Goal: Task Accomplishment & Management: Manage account settings

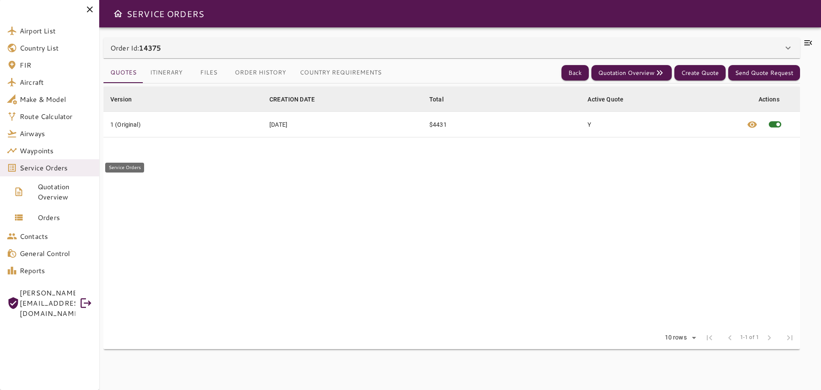
click at [45, 168] on span "Service Orders" at bounding box center [56, 168] width 73 height 10
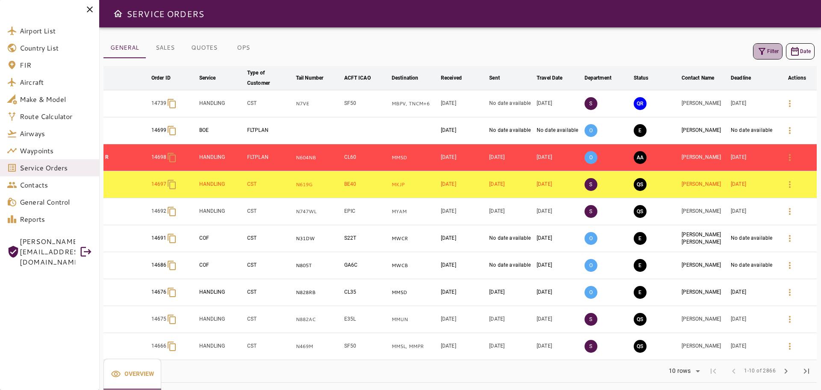
click at [772, 50] on button "Filter" at bounding box center [768, 51] width 30 height 16
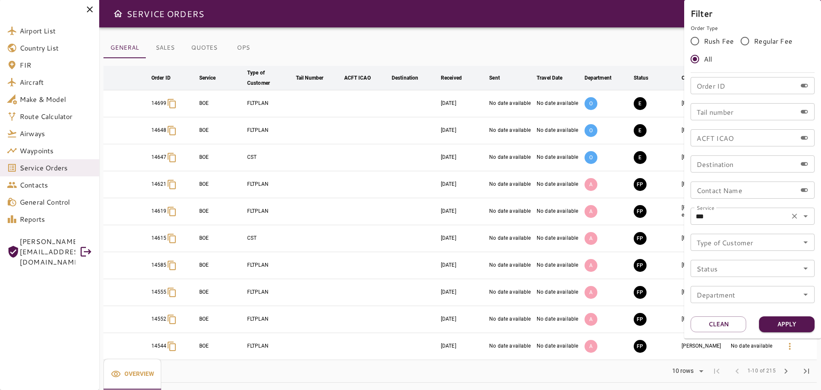
drag, startPoint x: 729, startPoint y: 206, endPoint x: 710, endPoint y: 210, distance: 19.2
click at [710, 210] on div "Order ID Order ID Tail number Tail number ACFT ICAO ACFT ICAO Destination Desti…" at bounding box center [753, 193] width 124 height 233
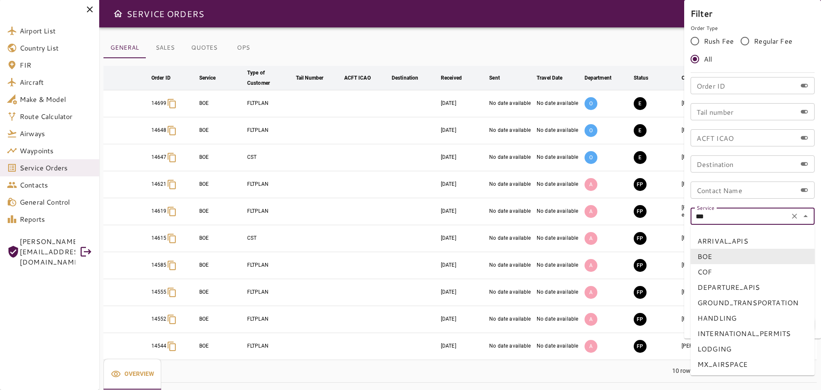
drag, startPoint x: 710, startPoint y: 214, endPoint x: 651, endPoint y: 222, distance: 60.4
click at [651, 222] on div "Filter Order Type Rush Fee Regular Fee All Order ID Order ID Tail number Tail n…" at bounding box center [410, 195] width 821 height 390
click at [796, 216] on icon "Clear" at bounding box center [794, 216] width 9 height 9
click at [743, 182] on input "Contact Name" at bounding box center [744, 189] width 106 height 17
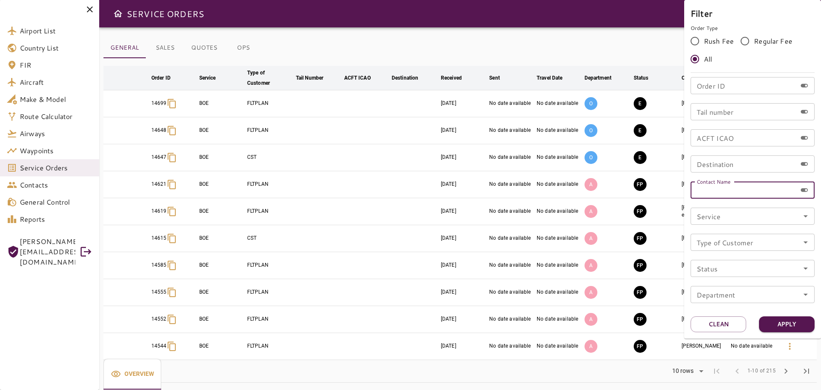
click at [715, 216] on input "Service" at bounding box center [752, 216] width 119 height 12
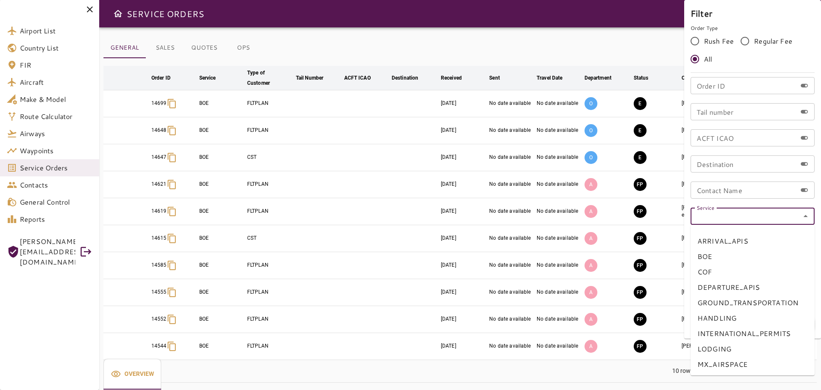
click at [719, 116] on input "Tail number" at bounding box center [744, 111] width 106 height 17
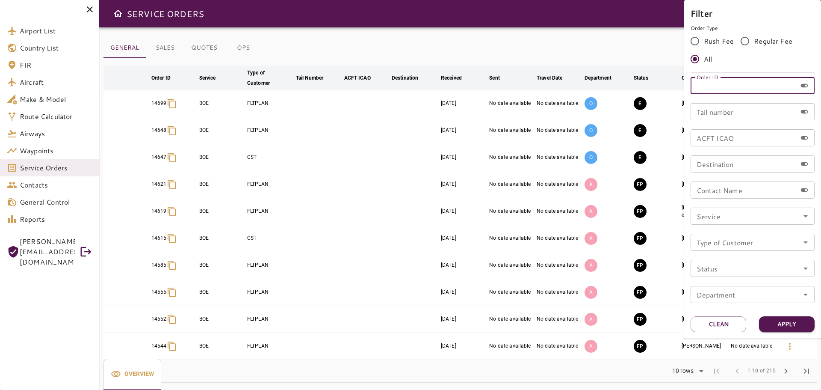
click at [717, 86] on input "Order ID" at bounding box center [744, 85] width 106 height 17
click at [717, 91] on input "Order ID" at bounding box center [744, 85] width 106 height 17
paste input "**********"
type input "*"
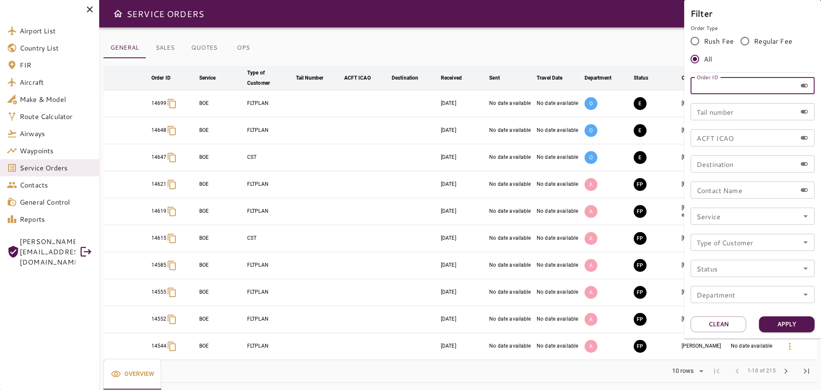
click at [705, 88] on input "Order ID" at bounding box center [744, 85] width 106 height 17
click at [722, 86] on input "Order ID" at bounding box center [744, 85] width 106 height 17
type input "*****"
click at [789, 331] on button "Apply" at bounding box center [787, 324] width 56 height 16
click at [791, 326] on button "Apply" at bounding box center [787, 324] width 56 height 16
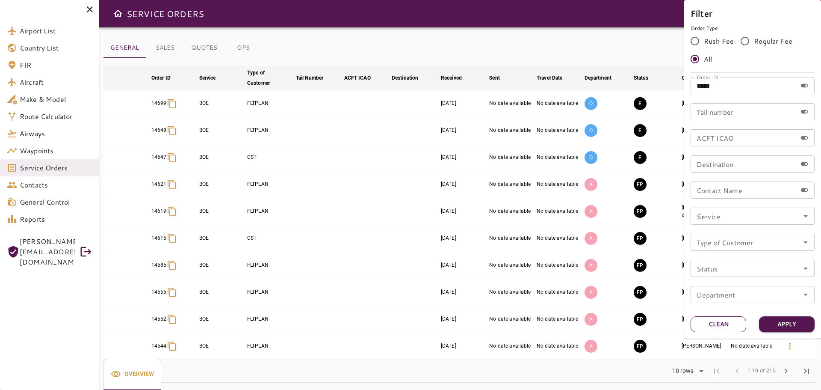
click at [719, 328] on button "Clean" at bounding box center [719, 324] width 56 height 16
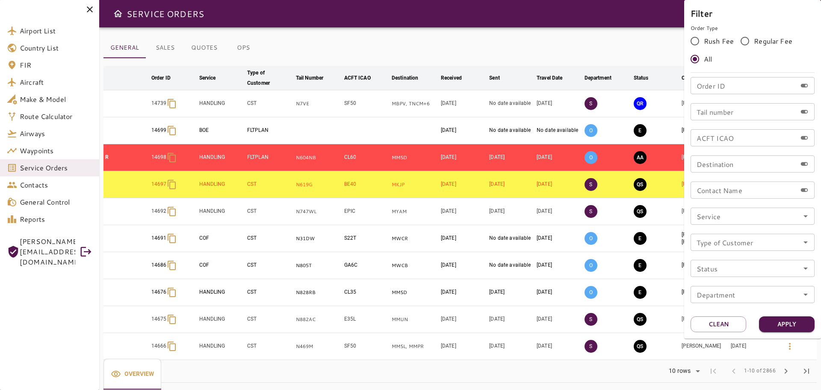
click at [63, 168] on div at bounding box center [410, 195] width 821 height 390
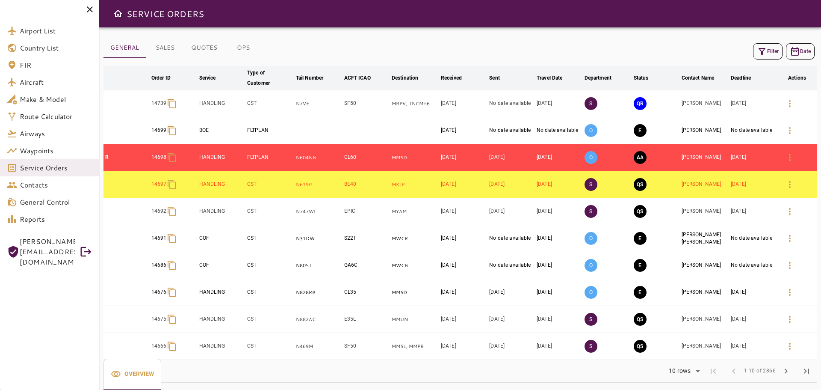
click at [765, 47] on icon "button" at bounding box center [762, 51] width 10 height 10
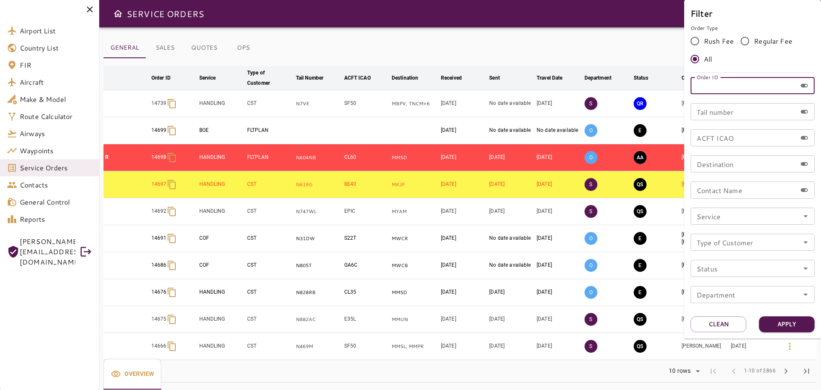
click at [721, 88] on input "Order ID" at bounding box center [744, 85] width 106 height 17
type input "*****"
click at [792, 329] on button "Apply" at bounding box center [787, 324] width 56 height 16
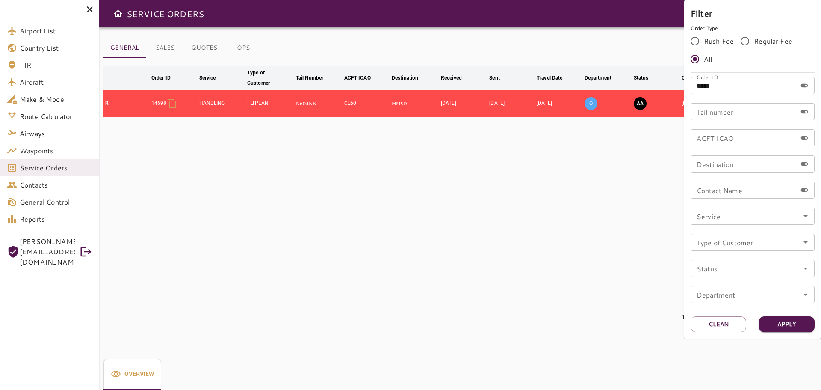
click at [462, 246] on div at bounding box center [410, 195] width 821 height 390
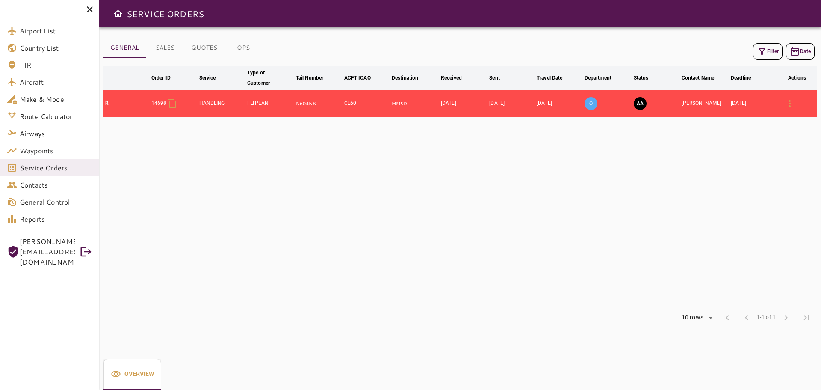
click at [672, 105] on td "AA" at bounding box center [656, 103] width 48 height 27
click at [563, 107] on td "[DATE]" at bounding box center [559, 103] width 48 height 27
click at [343, 114] on td "CL60" at bounding box center [366, 103] width 47 height 27
click at [349, 101] on td "CL60" at bounding box center [366, 103] width 47 height 27
click at [233, 103] on td "HANDLING" at bounding box center [222, 103] width 48 height 27
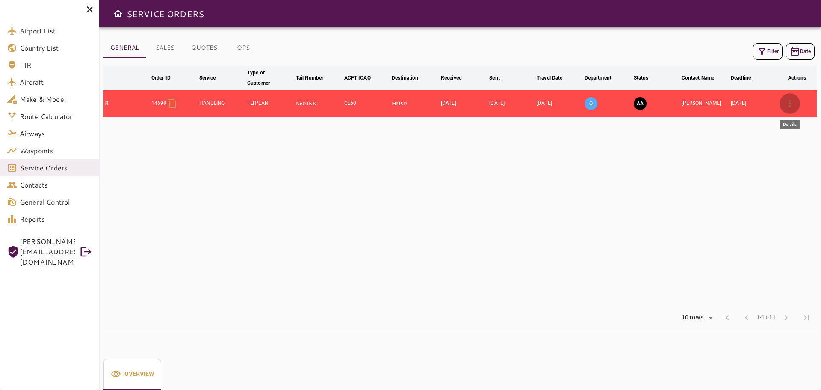
click at [788, 101] on icon "button" at bounding box center [790, 103] width 10 height 10
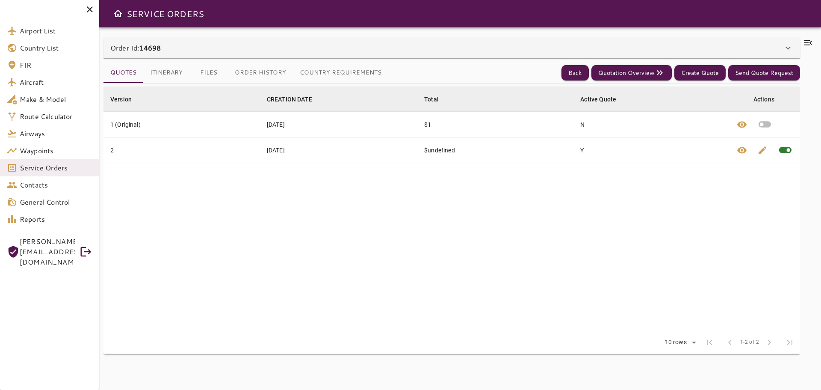
click at [807, 45] on icon at bounding box center [809, 42] width 8 height 5
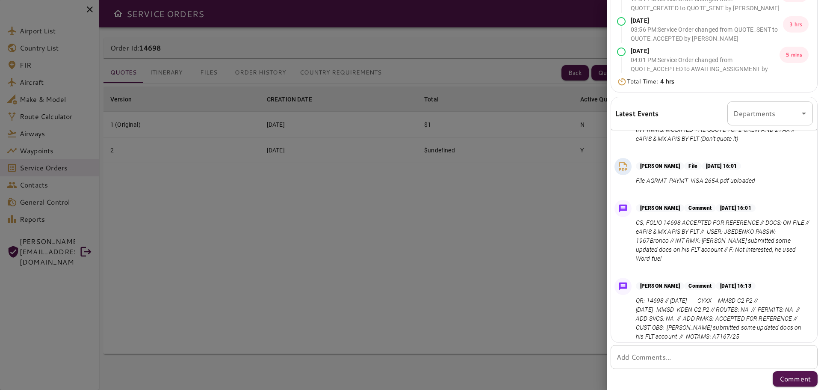
scroll to position [86, 0]
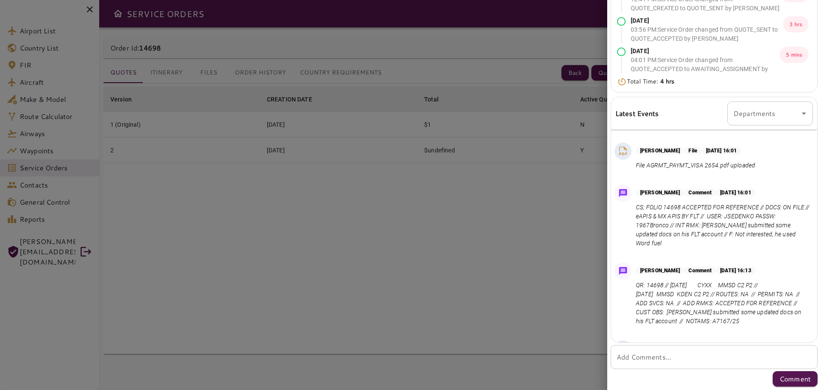
click at [492, 237] on div at bounding box center [410, 195] width 821 height 390
drag, startPoint x: 653, startPoint y: 217, endPoint x: 720, endPoint y: 213, distance: 67.3
click at [720, 213] on p "CS; FOLIO 14698 ACCEPTED FOR REFERENCE // DOCS: ON FILE // eAPIS & MX APIS BY F…" at bounding box center [723, 225] width 174 height 45
copy p "eAPIS & MX APIS BY FLT"
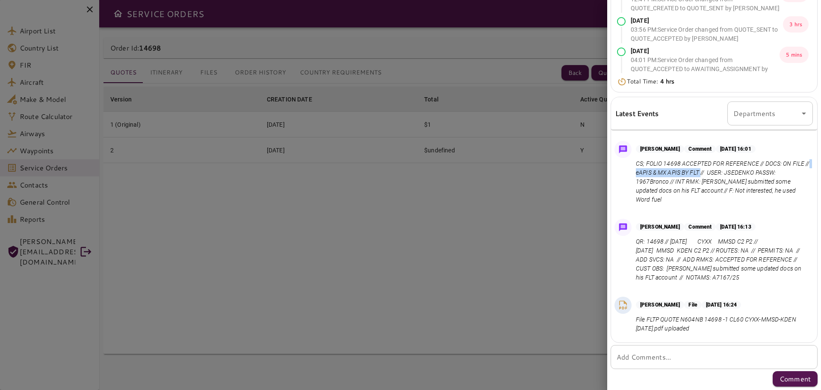
scroll to position [169, 0]
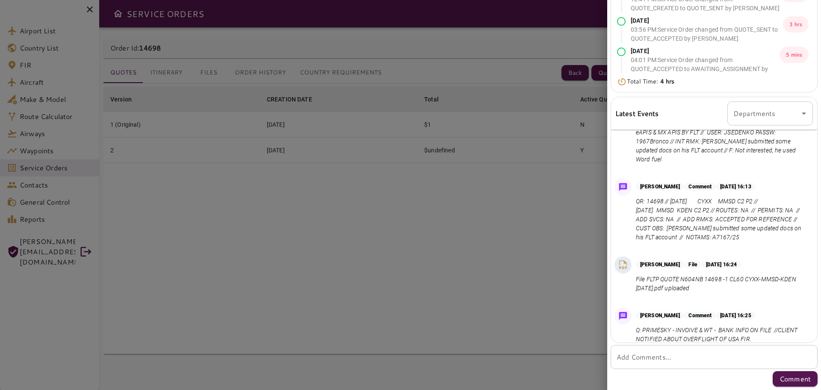
click at [565, 243] on div at bounding box center [410, 195] width 821 height 390
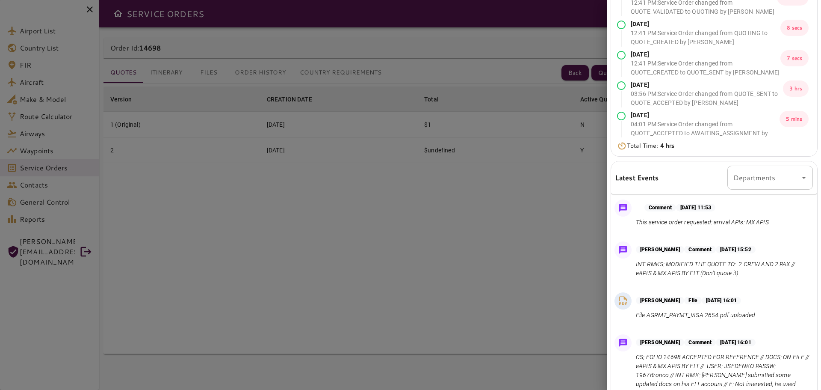
scroll to position [0, 0]
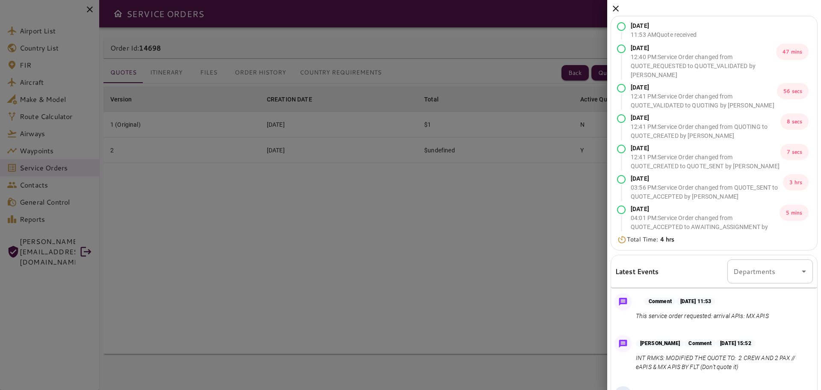
click at [621, 7] on div "[DATE] 11:53 AM Quote received [DATE] 12:40 PM : Service Order changed from QUO…" at bounding box center [714, 274] width 214 height 548
click at [617, 6] on icon at bounding box center [616, 8] width 10 height 10
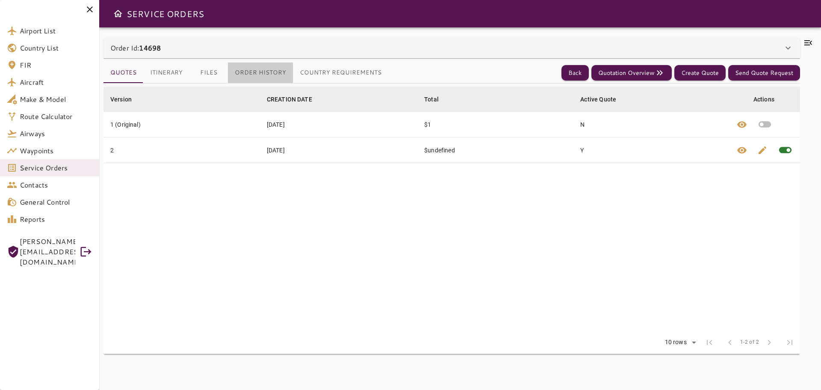
click at [258, 68] on button "Order History" at bounding box center [260, 72] width 65 height 21
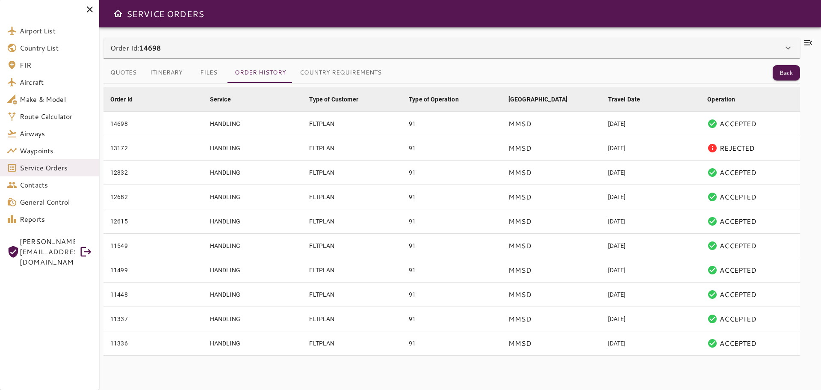
click at [208, 76] on button "Files" at bounding box center [208, 72] width 38 height 21
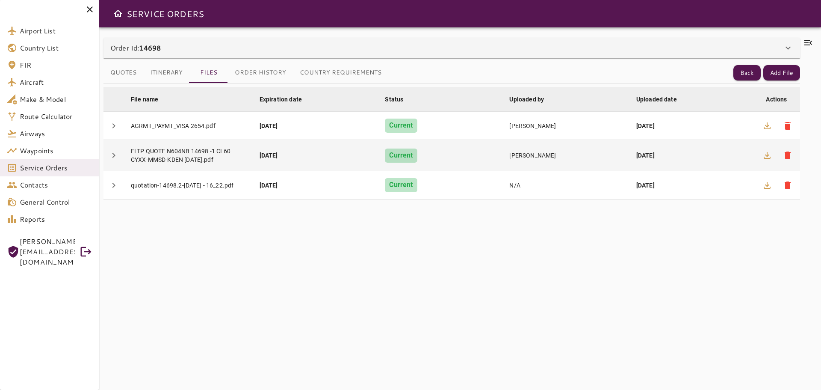
click at [183, 148] on div "FLTP QUOTE N604NB 14698 -1 CL60 CYXX-MMSD-KDEN [DATE].pdf" at bounding box center [188, 155] width 115 height 17
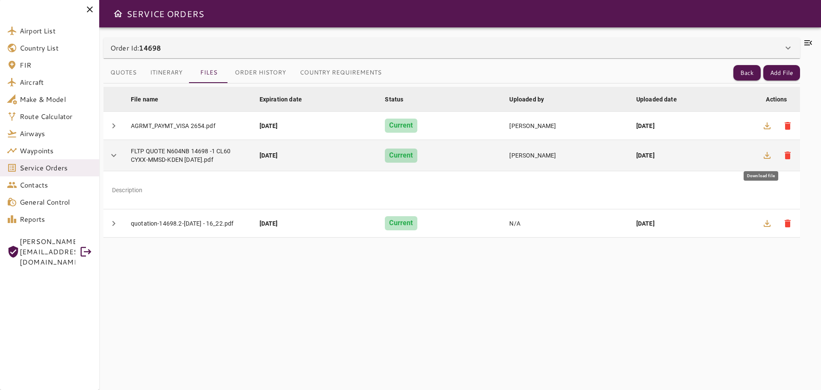
click at [766, 151] on icon "button" at bounding box center [767, 155] width 10 height 10
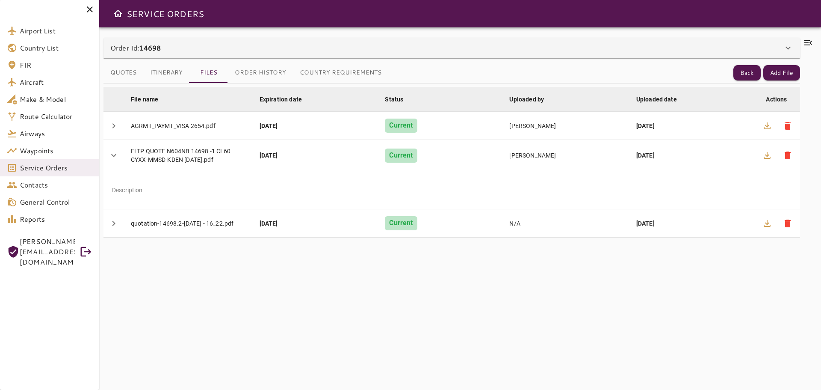
click at [808, 43] on icon at bounding box center [809, 42] width 8 height 5
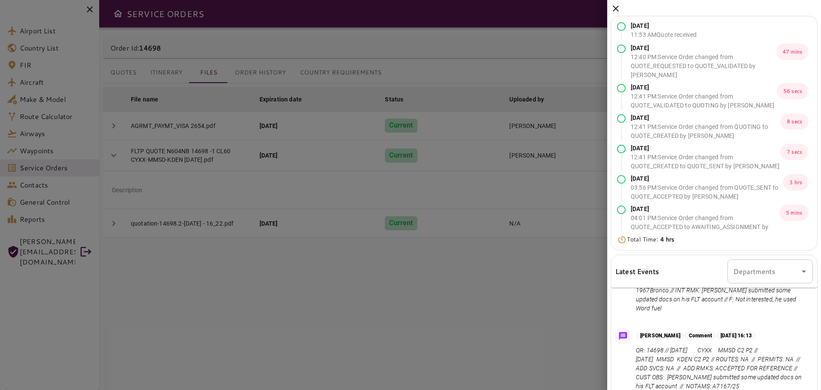
click at [617, 9] on icon at bounding box center [616, 9] width 6 height 6
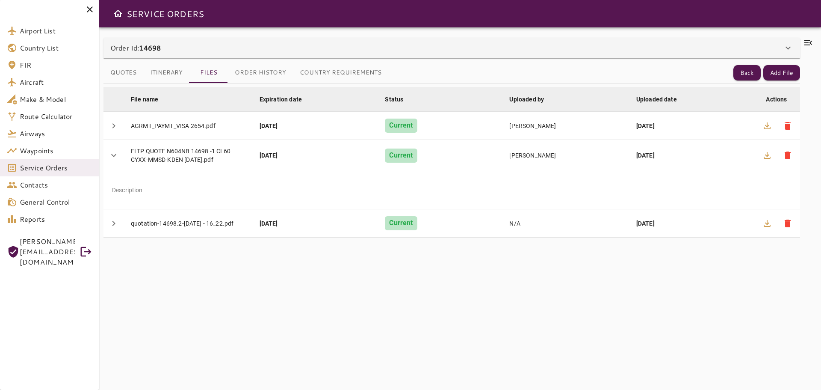
click at [805, 42] on icon at bounding box center [809, 42] width 8 height 5
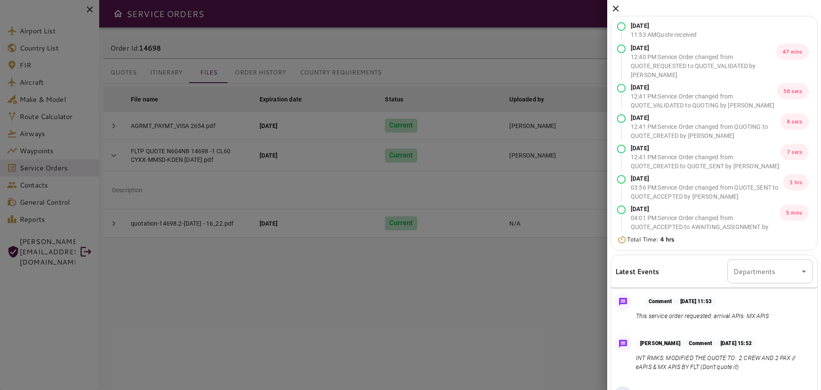
click at [439, 52] on div at bounding box center [410, 195] width 821 height 390
click at [607, 9] on div "[DATE] 11:53 AM Quote received [DATE] 12:40 PM : Service Order changed from QUO…" at bounding box center [714, 274] width 214 height 548
click at [615, 10] on icon at bounding box center [616, 9] width 6 height 6
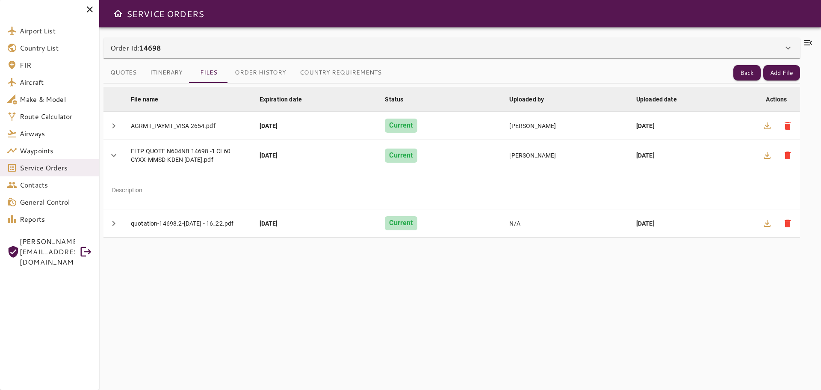
click at [807, 46] on icon at bounding box center [808, 43] width 10 height 10
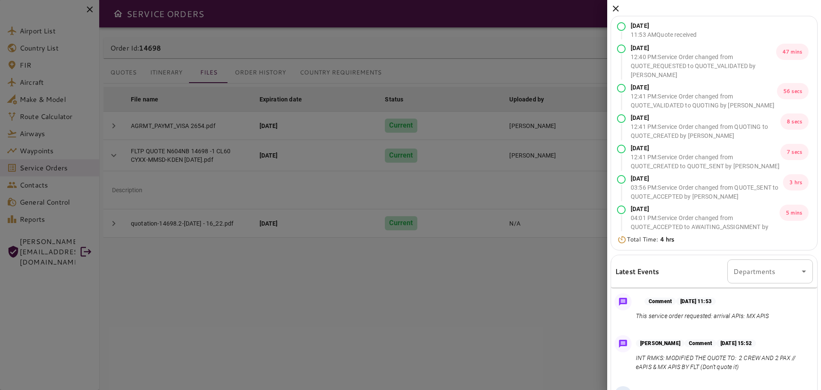
click at [614, 6] on icon at bounding box center [616, 8] width 10 height 10
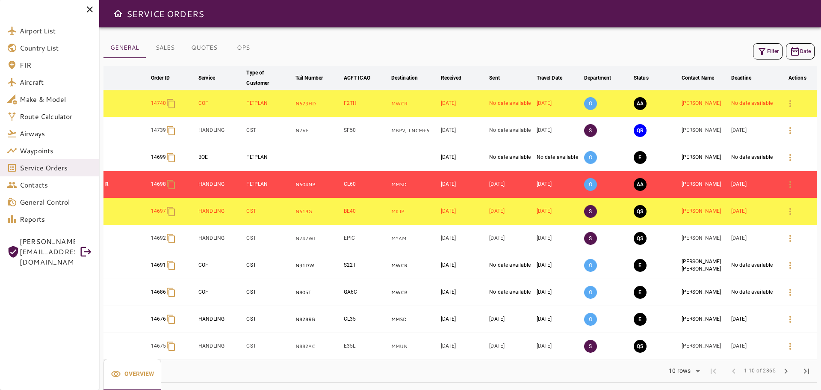
click at [760, 53] on icon "button" at bounding box center [762, 51] width 10 height 10
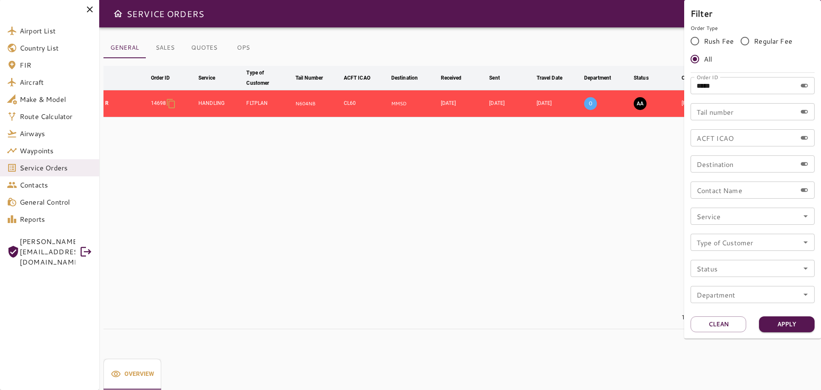
click at [746, 89] on input "*****" at bounding box center [744, 85] width 106 height 17
type input "*****"
click at [792, 328] on button "Apply" at bounding box center [787, 324] width 56 height 16
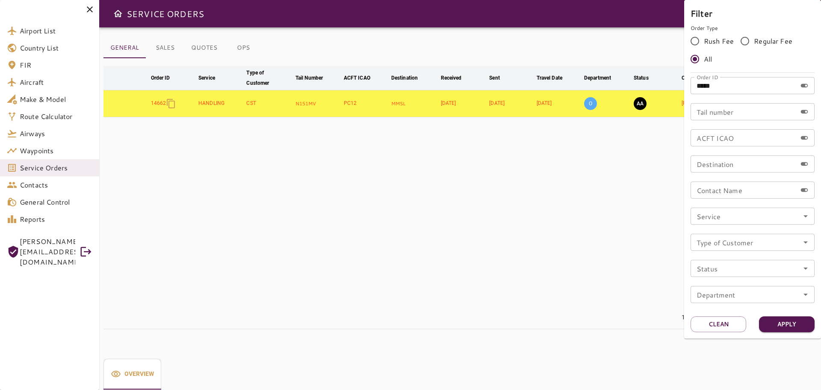
click at [517, 290] on div at bounding box center [410, 195] width 821 height 390
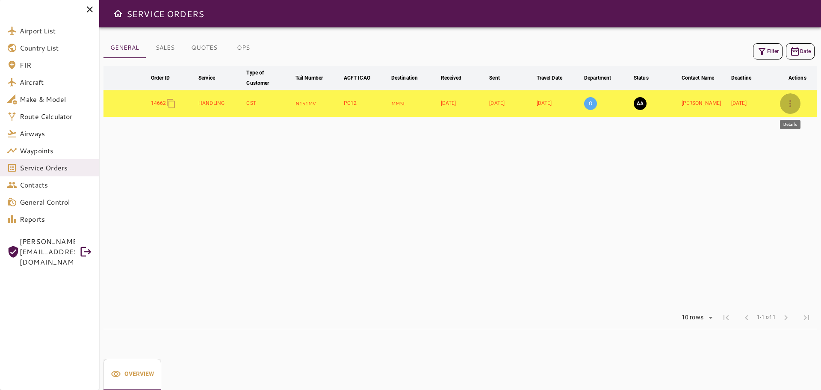
click at [790, 102] on icon "button" at bounding box center [790, 103] width 10 height 10
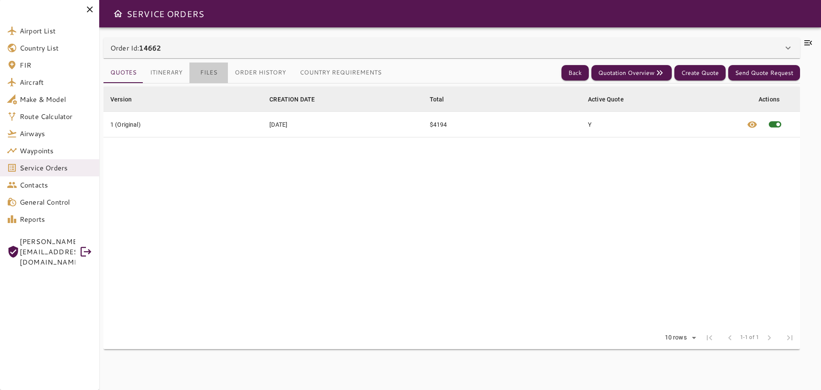
click at [218, 72] on button "Files" at bounding box center [208, 72] width 38 height 21
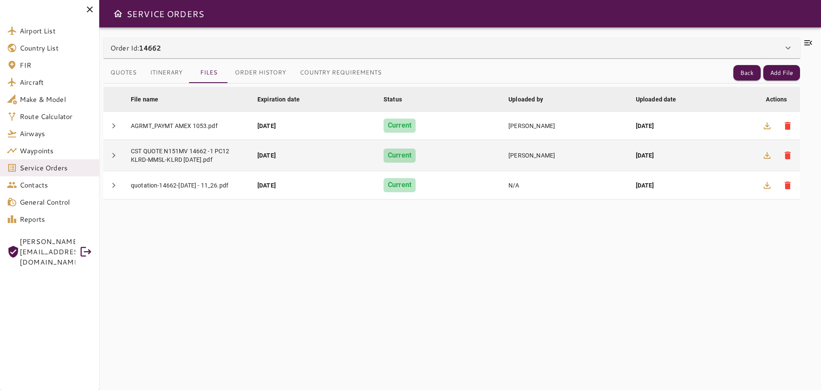
click at [441, 155] on td "Current" at bounding box center [439, 155] width 125 height 31
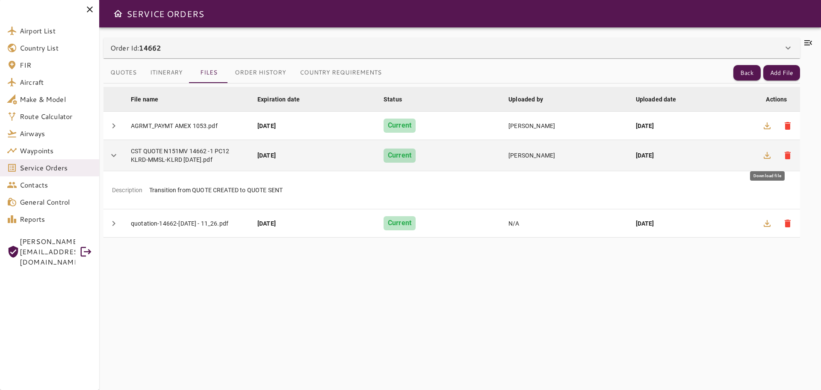
click at [763, 153] on icon "button" at bounding box center [767, 155] width 10 height 10
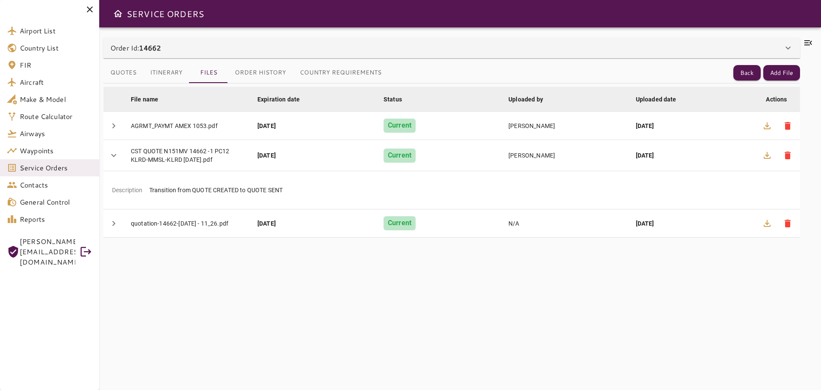
click at [811, 41] on icon at bounding box center [808, 43] width 10 height 10
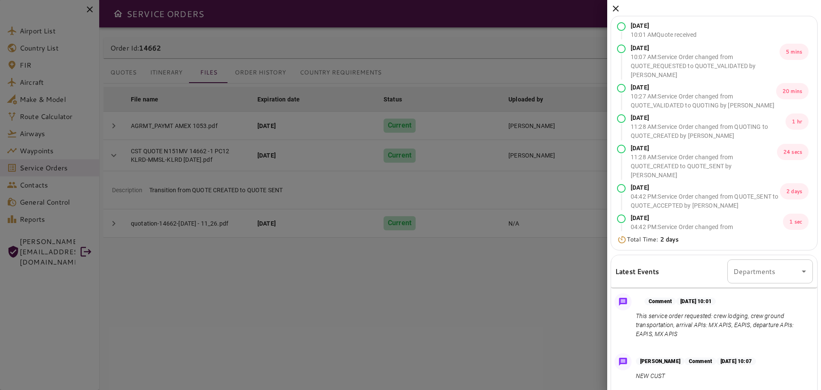
click at [614, 10] on icon at bounding box center [616, 9] width 6 height 6
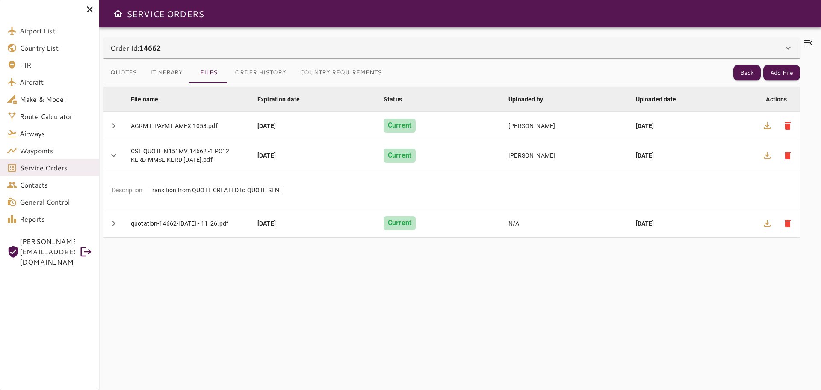
click at [157, 75] on button "Itinerary" at bounding box center [166, 72] width 46 height 21
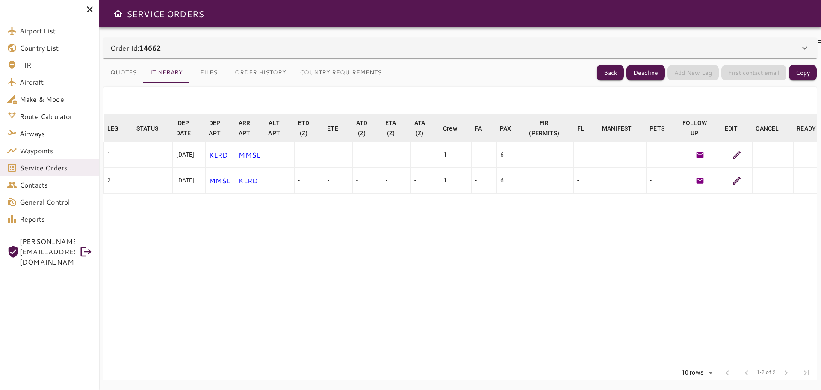
click at [123, 75] on button "Quotes" at bounding box center [124, 72] width 40 height 21
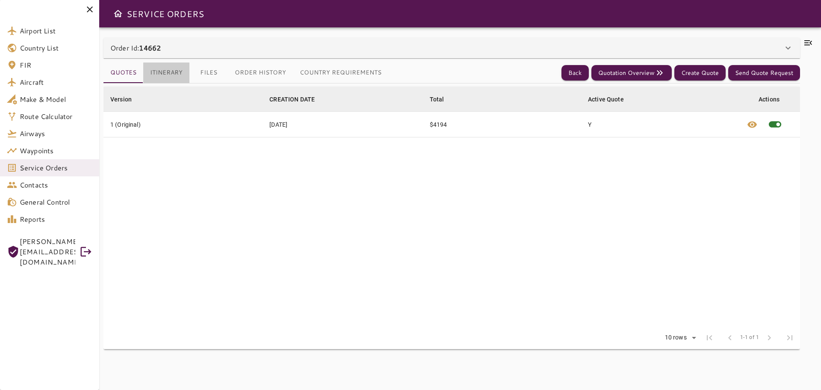
click at [170, 73] on button "Itinerary" at bounding box center [166, 72] width 46 height 21
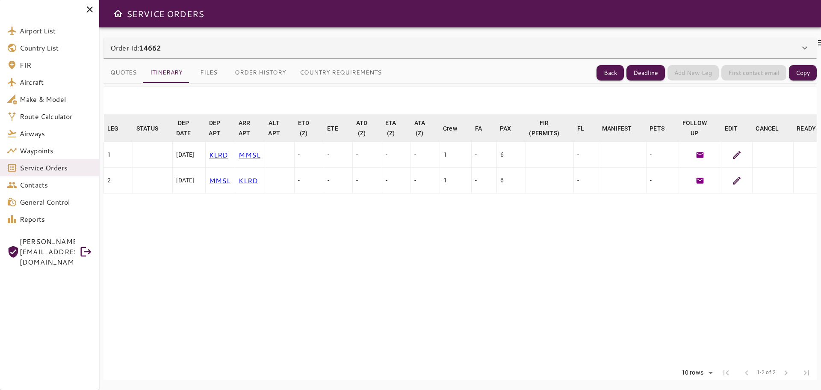
click at [197, 72] on button "Files" at bounding box center [208, 72] width 38 height 21
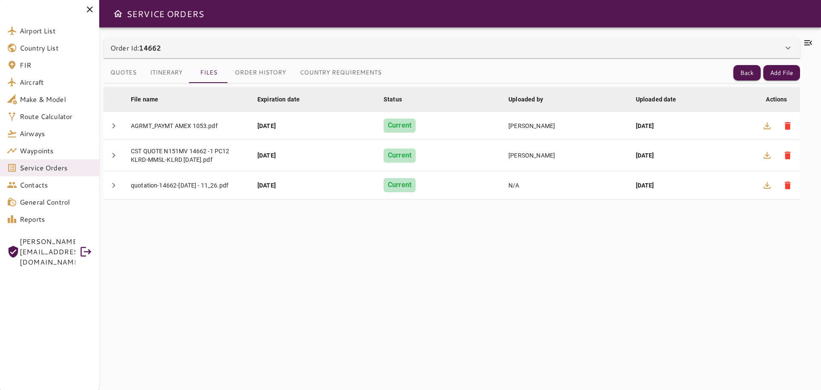
click at [131, 75] on button "Quotes" at bounding box center [124, 72] width 40 height 21
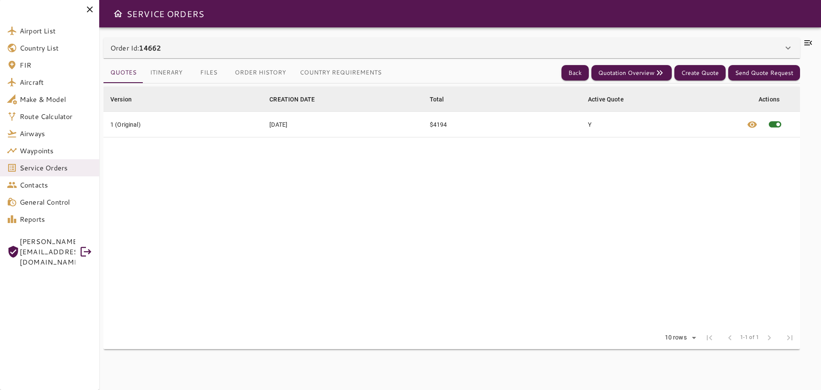
click at [91, 6] on icon at bounding box center [90, 9] width 10 height 10
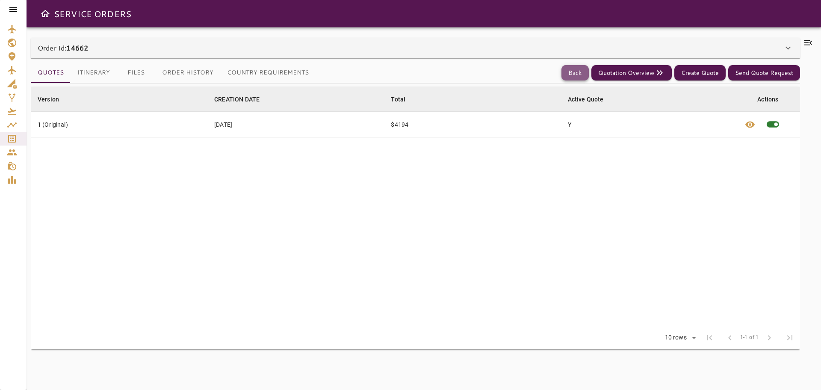
click at [575, 68] on button "Back" at bounding box center [575, 73] width 27 height 16
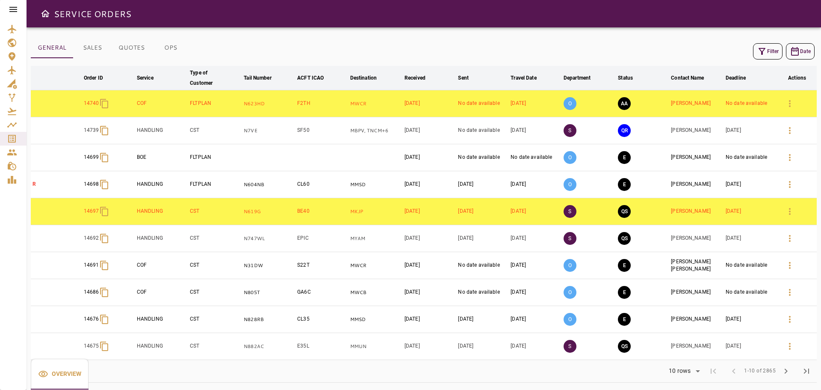
click at [767, 53] on button "Filter" at bounding box center [768, 51] width 30 height 16
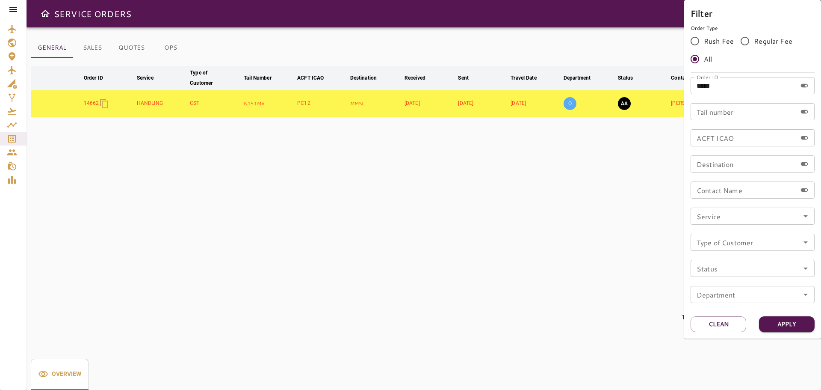
click at [496, 204] on div at bounding box center [410, 195] width 821 height 390
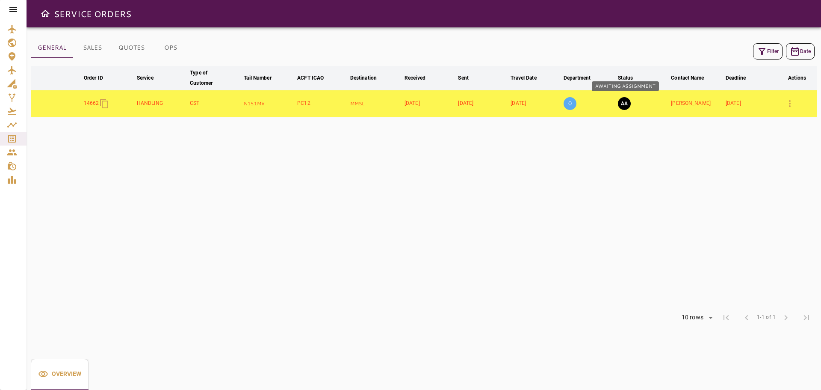
click at [626, 101] on button "AA" at bounding box center [624, 103] width 13 height 13
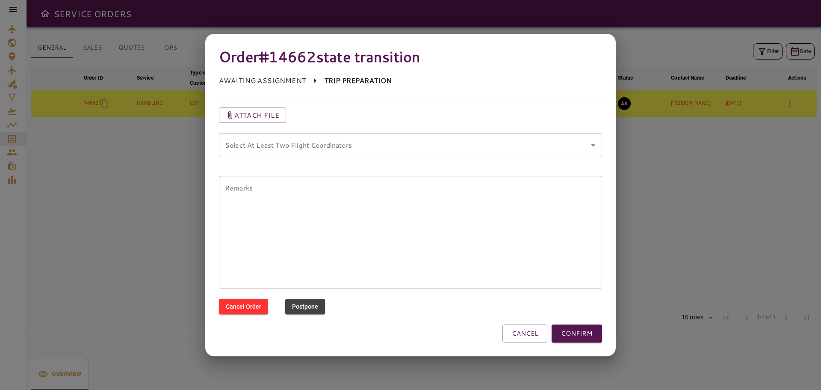
click at [329, 146] on coordinators "Select At Least Two Flight Coordinators" at bounding box center [404, 145] width 363 height 16
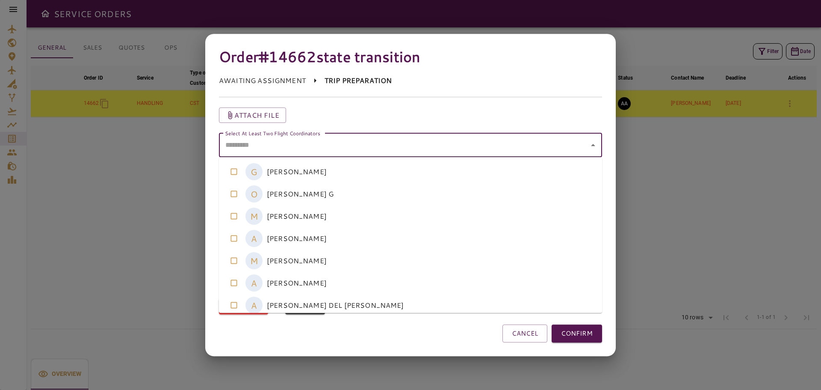
click at [300, 260] on coordinators-option-4 "M [PERSON_NAME]" at bounding box center [410, 260] width 383 height 22
type coordinators "*"
click at [584, 333] on button "CONFIRM" at bounding box center [577, 333] width 50 height 18
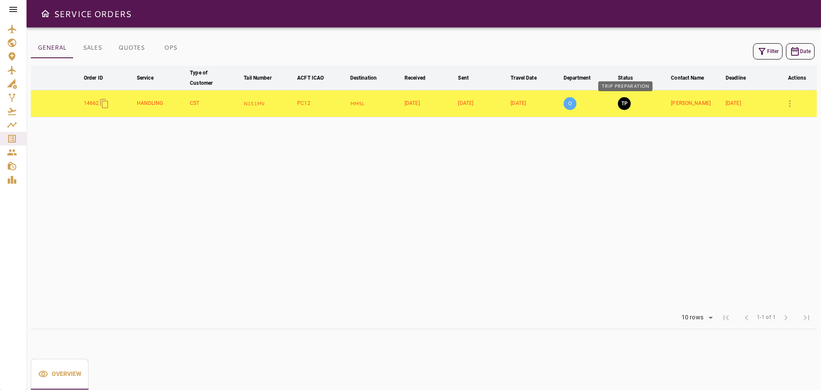
click at [626, 105] on button "TP" at bounding box center [624, 103] width 13 height 13
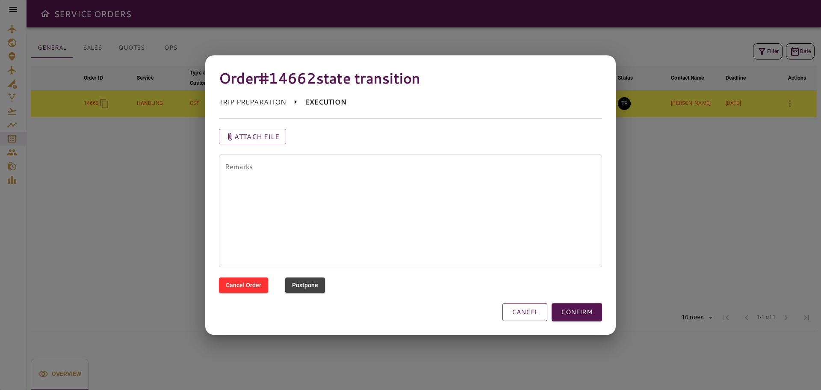
click at [527, 314] on button "CANCEL" at bounding box center [525, 312] width 45 height 18
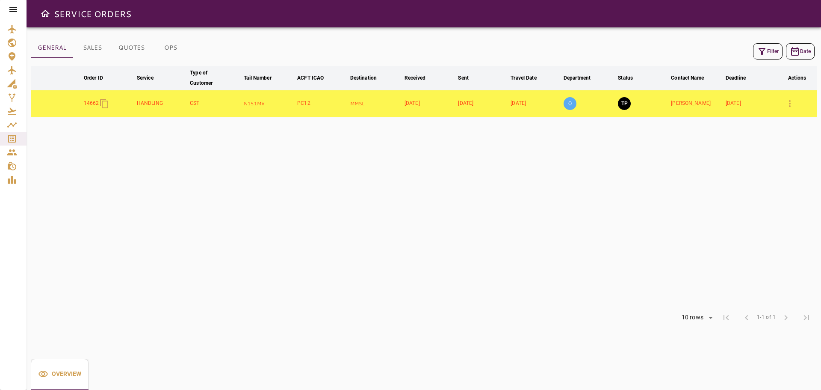
click at [607, 231] on table "arrow_downward Order ID arrow_downward Service arrow_downward Type of Customer …" at bounding box center [424, 186] width 786 height 240
